Goal: Check status

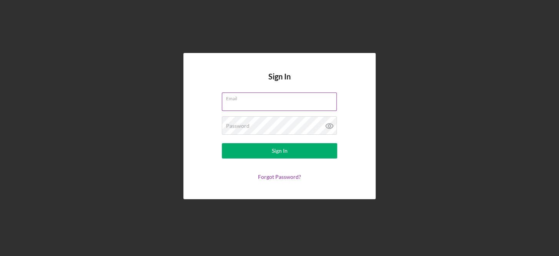
click at [249, 106] on input "Email" at bounding box center [279, 102] width 115 height 18
type input "[PERSON_NAME][EMAIL_ADDRESS][PERSON_NAME][DOMAIN_NAME]"
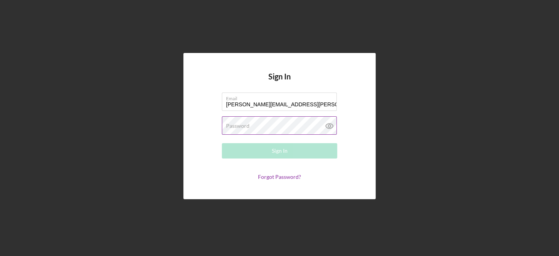
click at [247, 125] on label "Password" at bounding box center [237, 126] width 23 height 6
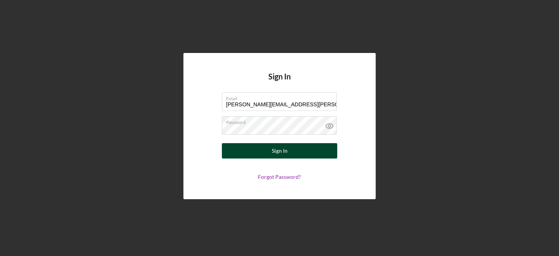
click at [281, 150] on div "Sign In" at bounding box center [280, 150] width 16 height 15
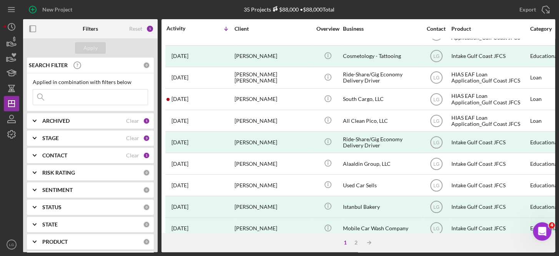
scroll to position [55, 0]
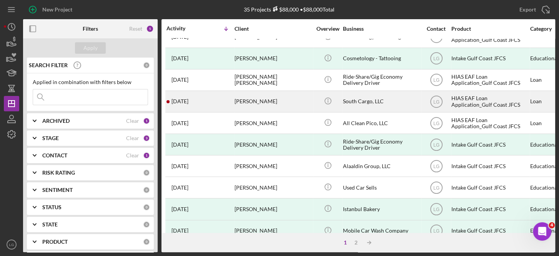
click at [356, 100] on div "South Cargo, LLC" at bounding box center [381, 101] width 77 height 20
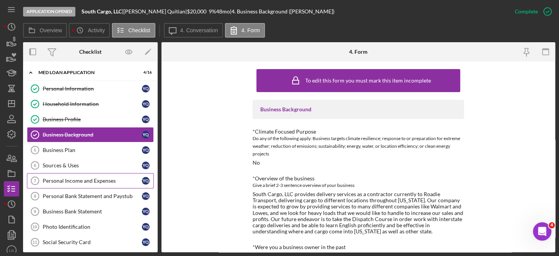
click at [110, 173] on link "Personal Income and Expenses 7 Personal Income and Expenses Y Q" at bounding box center [90, 180] width 127 height 15
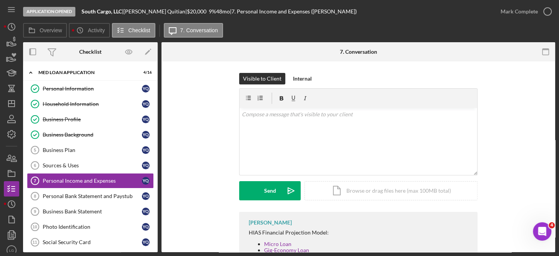
click at [552, 208] on div "Visible to Client Internal v Color teal Color pink Remove color Add row above A…" at bounding box center [357, 188] width 393 height 254
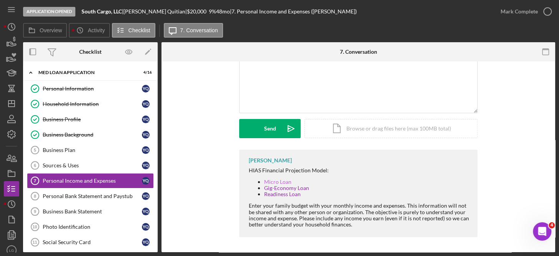
click at [284, 181] on link "Micro Loan" at bounding box center [277, 182] width 27 height 7
